Goal: Information Seeking & Learning: Learn about a topic

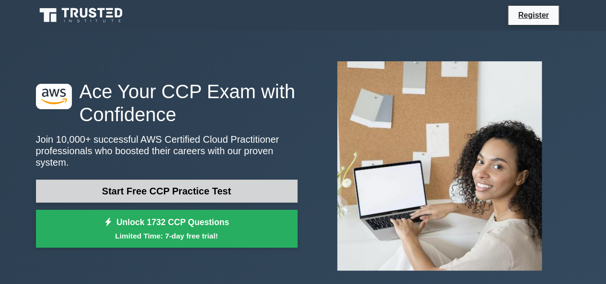
click at [169, 183] on link "Start Free CCP Practice Test" at bounding box center [167, 191] width 262 height 23
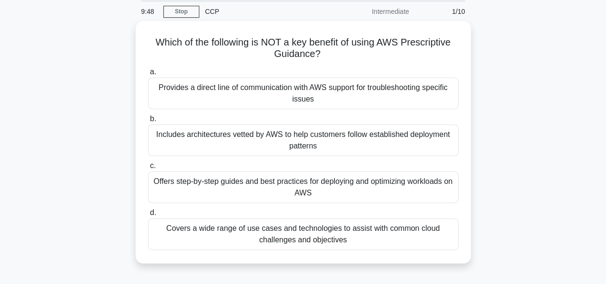
scroll to position [35, 0]
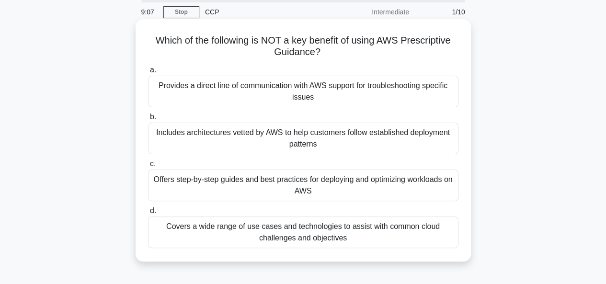
click at [382, 140] on div "Includes architectures vetted by AWS to help customers follow established deplo…" at bounding box center [303, 139] width 311 height 32
click at [148, 120] on input "b. Includes architectures vetted by AWS to help customers follow established de…" at bounding box center [148, 117] width 0 height 6
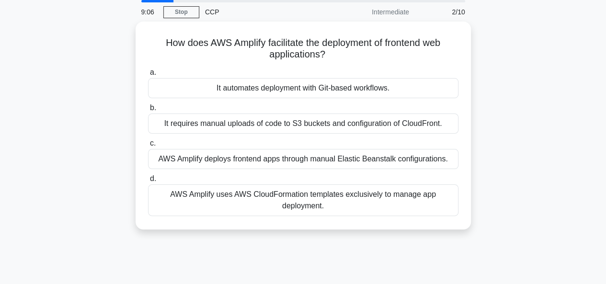
scroll to position [0, 0]
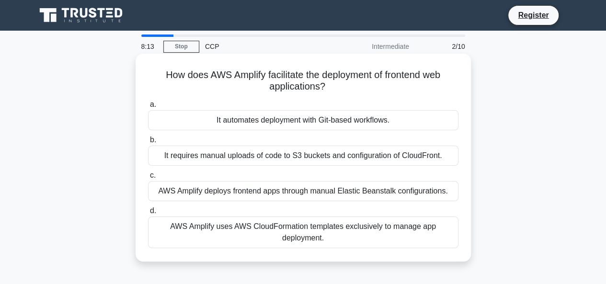
click at [282, 192] on div "AWS Amplify deploys frontend apps through manual Elastic Beanstalk configuratio…" at bounding box center [303, 191] width 311 height 20
click at [148, 179] on input "c. AWS Amplify deploys frontend apps through manual Elastic Beanstalk configura…" at bounding box center [148, 176] width 0 height 6
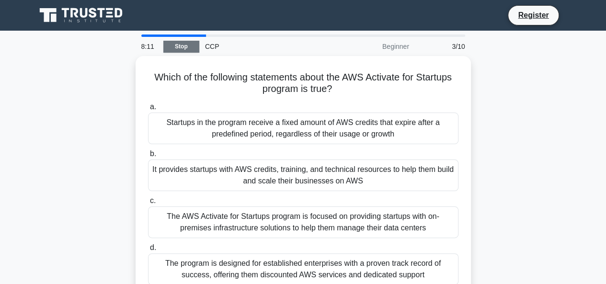
click at [190, 45] on link "Stop" at bounding box center [181, 47] width 36 height 12
